Goal: Task Accomplishment & Management: Manage account settings

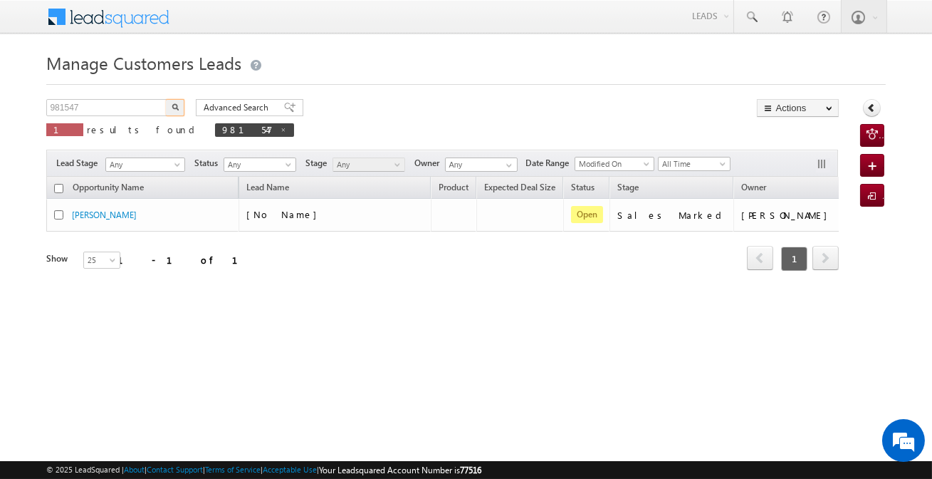
click at [123, 107] on input "981547" at bounding box center [107, 107] width 122 height 17
type input "985872"
click at [166, 99] on button "button" at bounding box center [175, 107] width 19 height 17
click at [148, 108] on input "985872" at bounding box center [107, 107] width 122 height 17
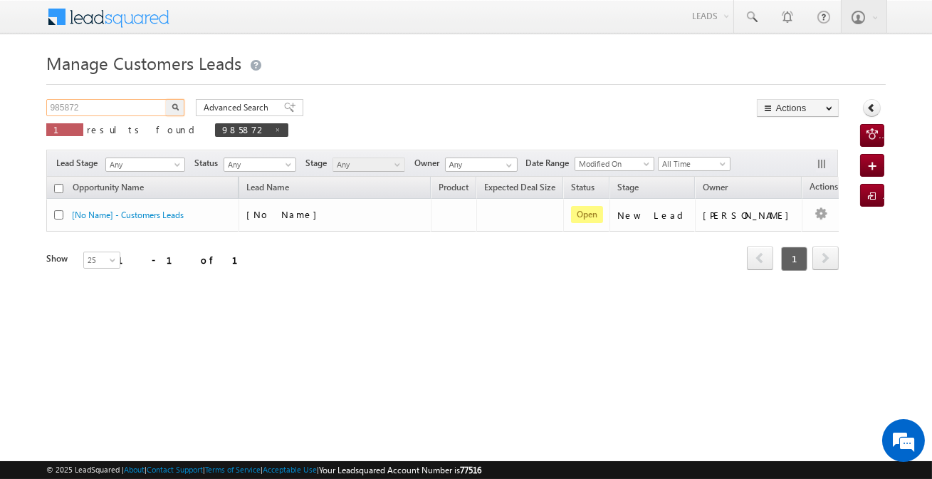
paste input "287"
type input "985287"
click at [166, 99] on button "button" at bounding box center [175, 107] width 19 height 17
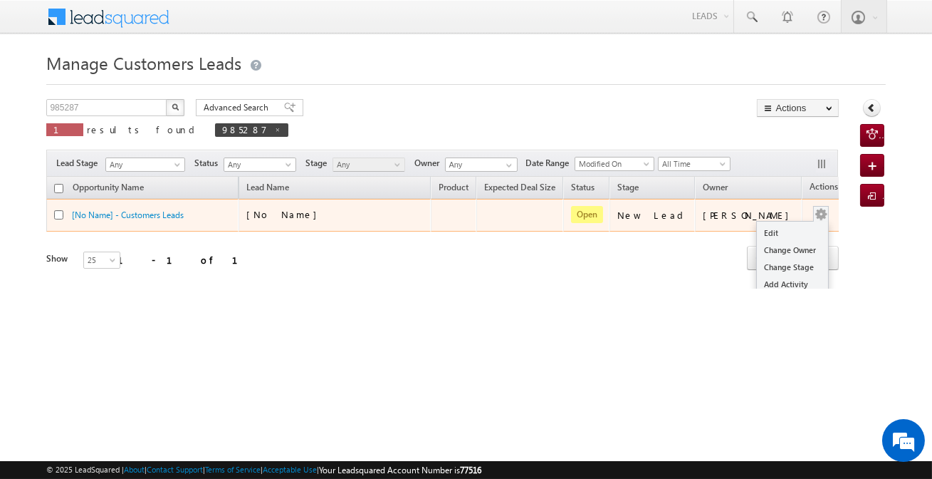
click at [814, 212] on button "button" at bounding box center [821, 214] width 14 height 14
click at [765, 228] on link "Edit" at bounding box center [792, 232] width 71 height 17
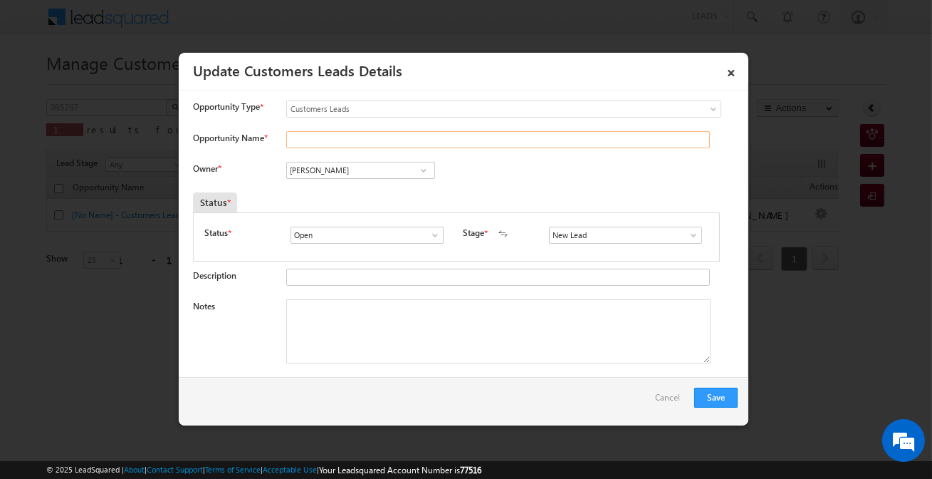
click at [474, 137] on input "Opportunity Name *" at bounding box center [498, 139] width 424 height 17
type input "Sushil"
click at [658, 234] on input "New Lead" at bounding box center [625, 235] width 153 height 17
drag, startPoint x: 623, startPoint y: 257, endPoint x: 620, endPoint y: 246, distance: 11.1
click at [620, 246] on ul "Sales Marked Sale Marked" at bounding box center [625, 259] width 152 height 31
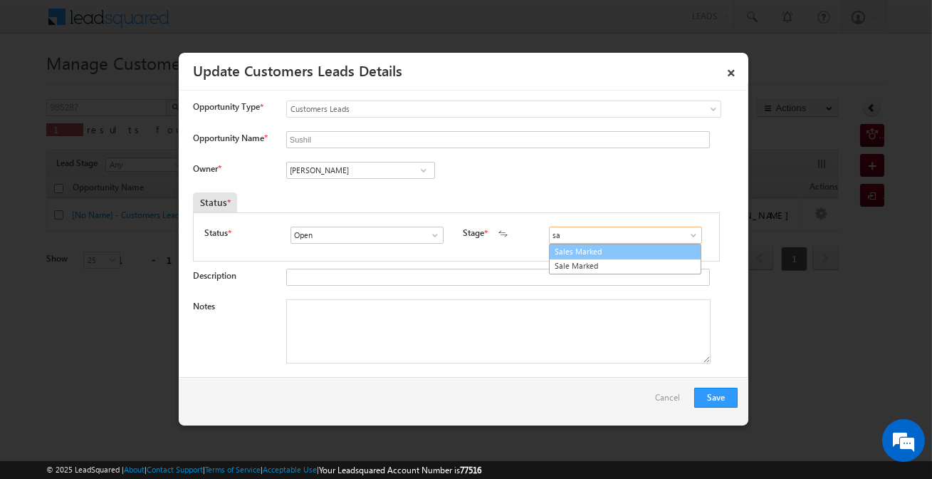
click at [619, 246] on link "Sales Marked" at bounding box center [625, 252] width 152 height 16
type input "Sales Marked"
click at [356, 173] on input "[PERSON_NAME]" at bounding box center [360, 170] width 149 height 17
paste input "[PERSON_NAME]"
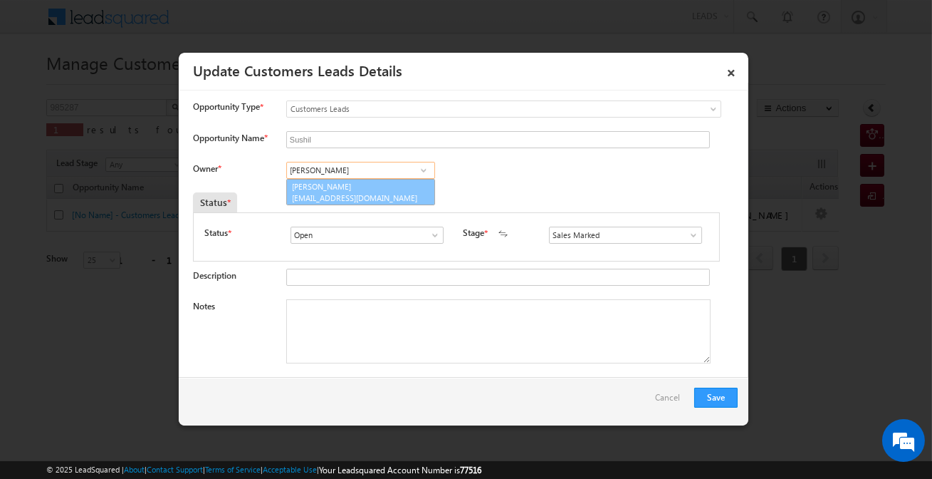
click at [378, 197] on span "[EMAIL_ADDRESS][DOMAIN_NAME]" at bounding box center [356, 197] width 128 height 11
type input "[PERSON_NAME]"
drag, startPoint x: 427, startPoint y: 330, endPoint x: 420, endPoint y: 323, distance: 9.6
click at [427, 331] on textarea "Notes" at bounding box center [498, 331] width 425 height 64
paste textarea "sushil / Construction / 15 Lakh / Customer is Self-Employed (Car machine) / 40k…"
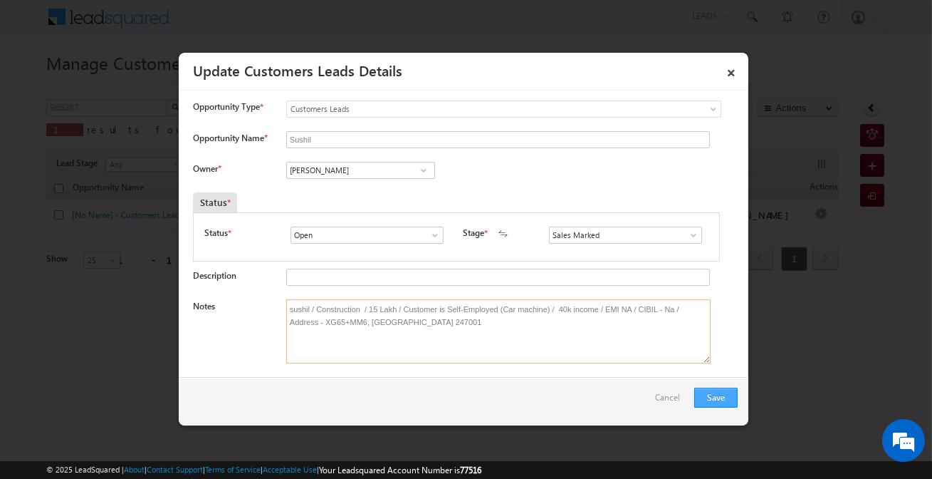
type textarea "sushil / Construction / 15 Lakh / Customer is Self-Employed (Car machine) / 40k…"
click at [707, 405] on button "Save" at bounding box center [715, 397] width 43 height 20
